Goal: Find specific page/section: Find specific page/section

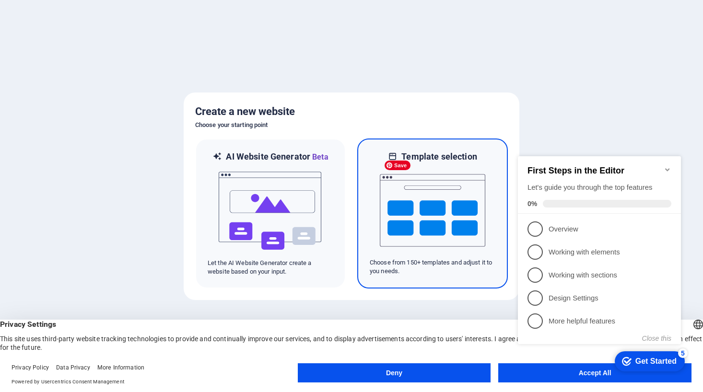
click at [431, 226] on img at bounding box center [433, 211] width 106 height 96
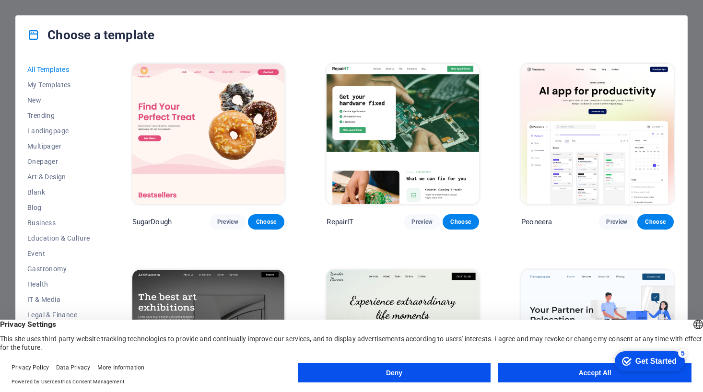
click at [559, 374] on button "Accept All" at bounding box center [594, 373] width 193 height 19
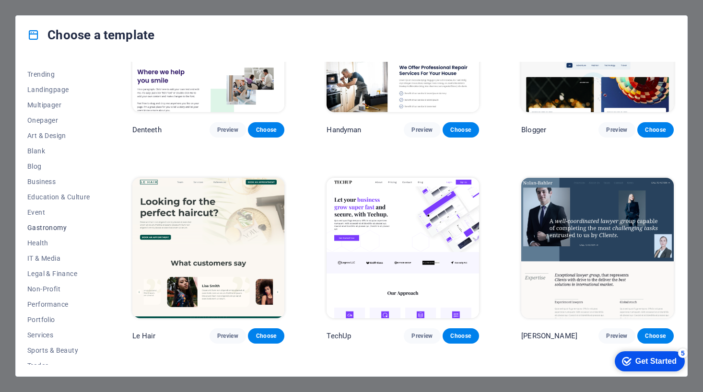
scroll to position [81, 0]
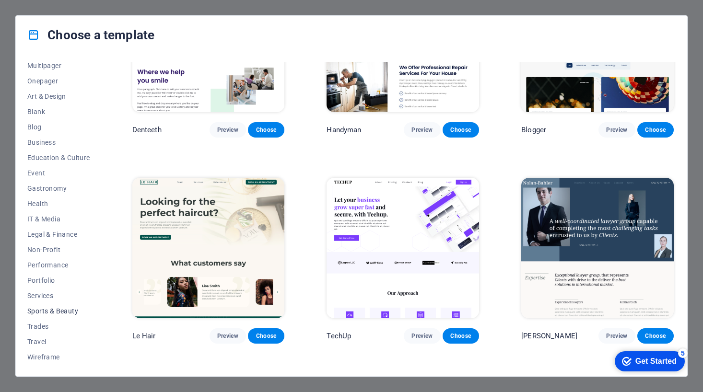
click at [42, 311] on span "Sports & Beauty" at bounding box center [58, 311] width 63 height 8
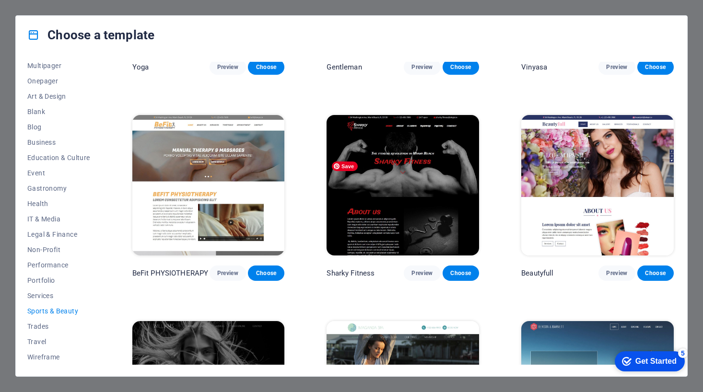
scroll to position [568, 0]
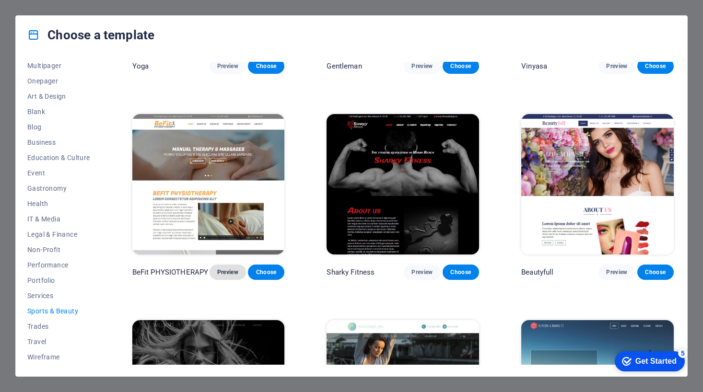
click at [236, 269] on span "Preview" at bounding box center [227, 273] width 21 height 8
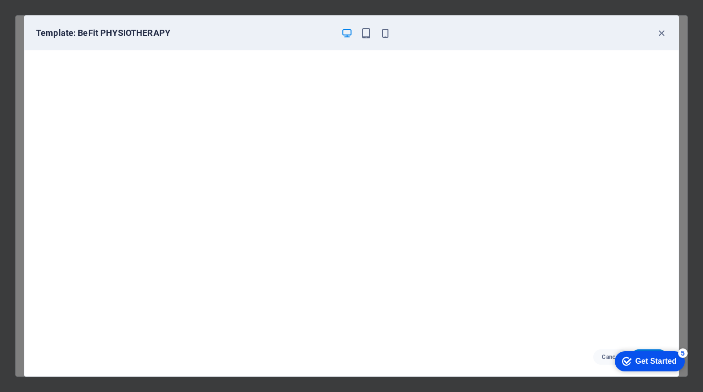
scroll to position [0, 0]
click at [661, 33] on icon "button" at bounding box center [661, 33] width 11 height 11
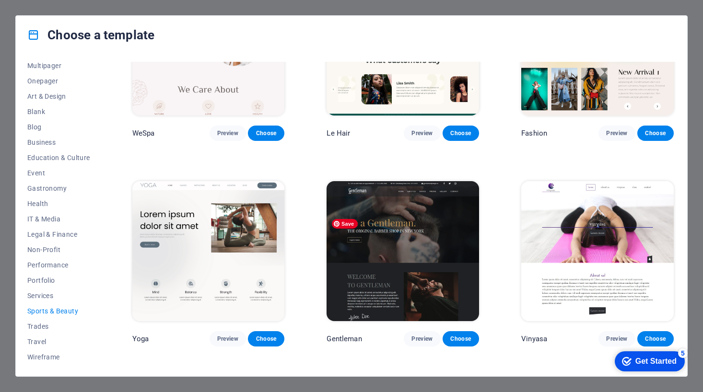
scroll to position [282, 0]
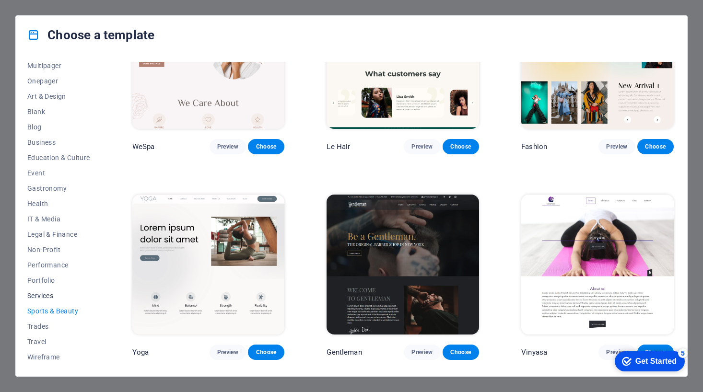
click at [40, 292] on span "Services" at bounding box center [58, 296] width 63 height 8
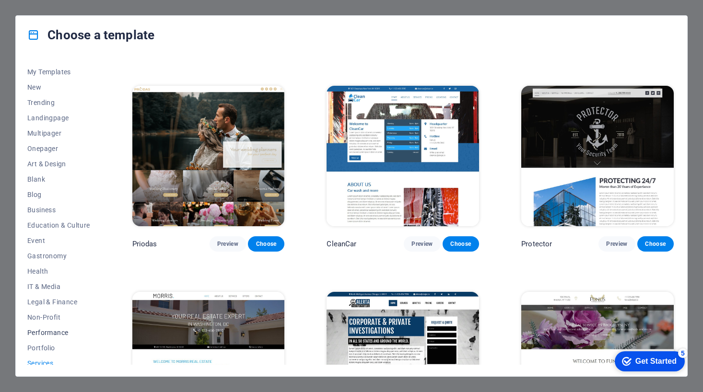
scroll to position [6, 0]
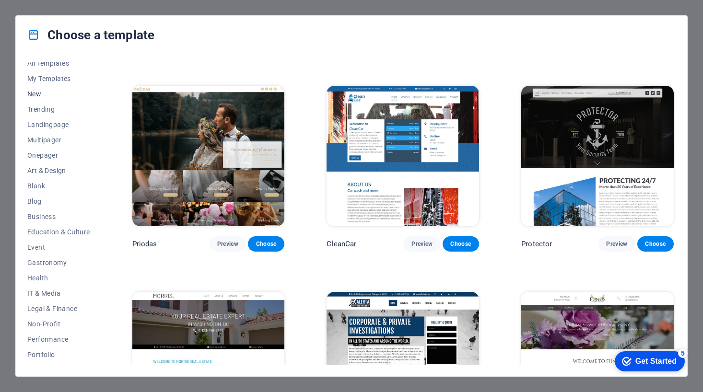
click at [37, 88] on button "New" at bounding box center [58, 93] width 63 height 15
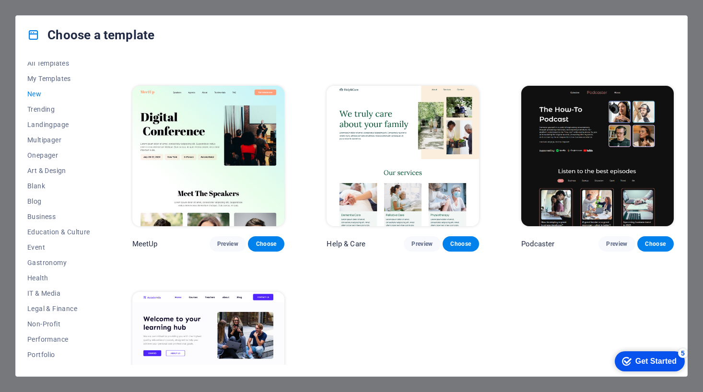
scroll to position [682, 0]
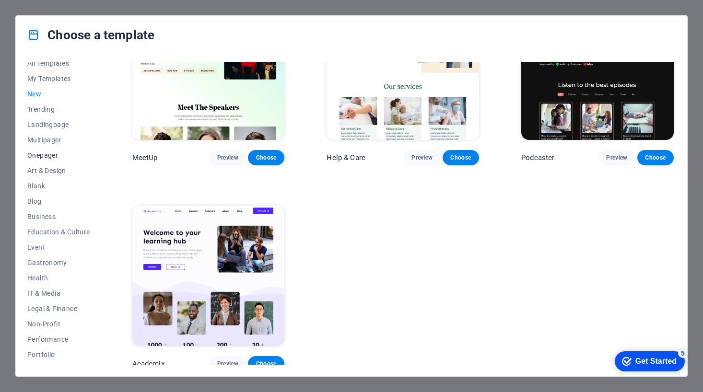
click at [47, 156] on span "Onepager" at bounding box center [58, 156] width 63 height 8
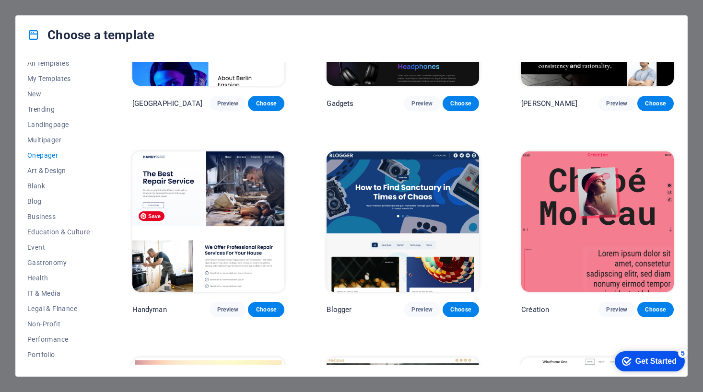
scroll to position [945, 0]
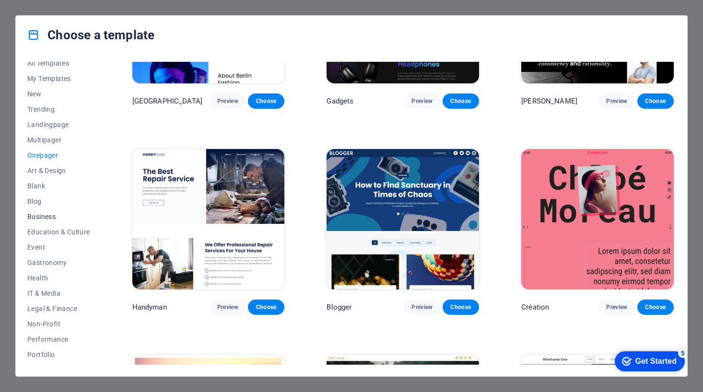
click at [52, 214] on span "Business" at bounding box center [58, 217] width 63 height 8
